Goal: Navigation & Orientation: Find specific page/section

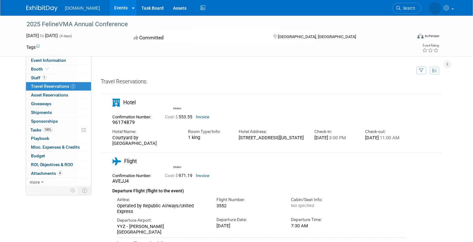
click at [216, 37] on div "Committed" at bounding box center [197, 38] width 131 height 11
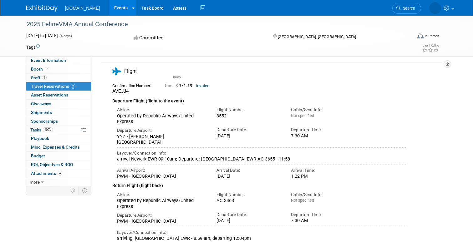
scroll to position [36, 0]
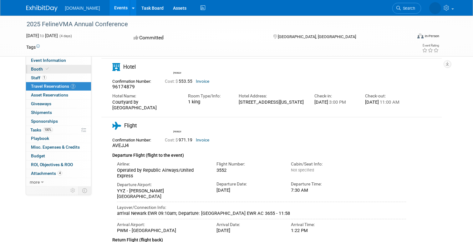
click at [46, 69] on icon at bounding box center [47, 68] width 3 height 3
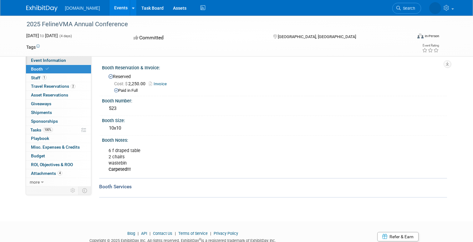
click at [66, 58] on link "Event Information" at bounding box center [58, 60] width 65 height 8
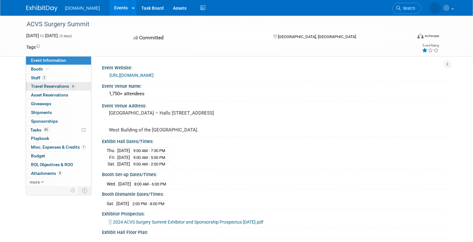
click at [52, 87] on span "Travel Reservations 6" at bounding box center [53, 86] width 44 height 5
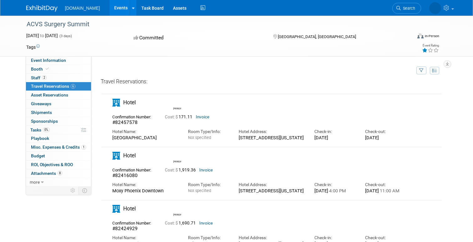
click at [109, 9] on link "Events" at bounding box center [120, 8] width 23 height 16
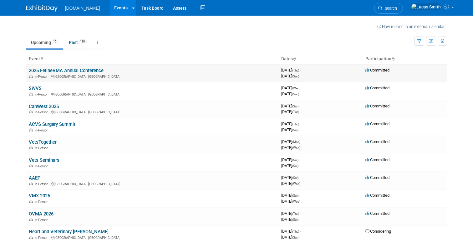
click at [61, 71] on link "2025 FelineVMA Annual Conference" at bounding box center [66, 71] width 75 height 6
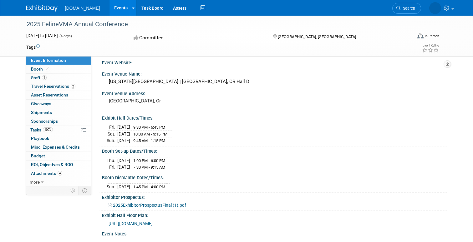
scroll to position [4, 0]
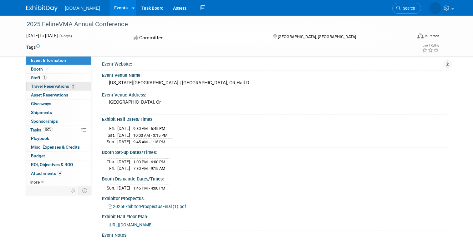
click at [39, 87] on span "Travel Reservations 2" at bounding box center [53, 86] width 44 height 5
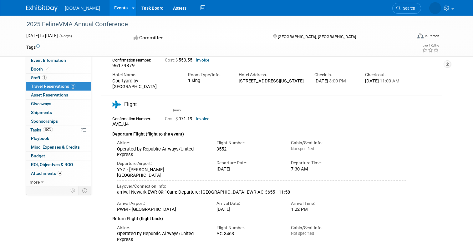
scroll to position [0, 0]
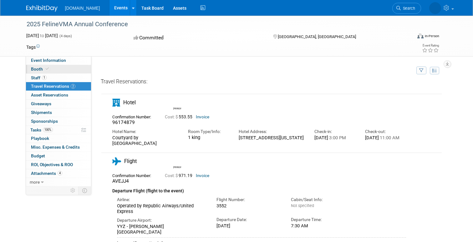
click at [65, 65] on link "Booth" at bounding box center [58, 69] width 65 height 8
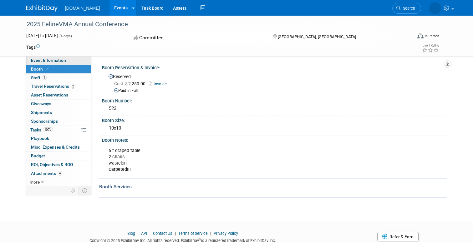
click at [63, 61] on span "Event Information" at bounding box center [48, 60] width 35 height 5
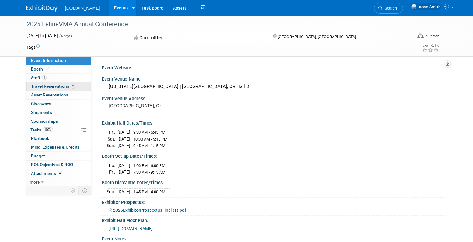
click at [61, 88] on span "Travel Reservations 2" at bounding box center [53, 86] width 44 height 5
